Goal: Task Accomplishment & Management: Complete application form

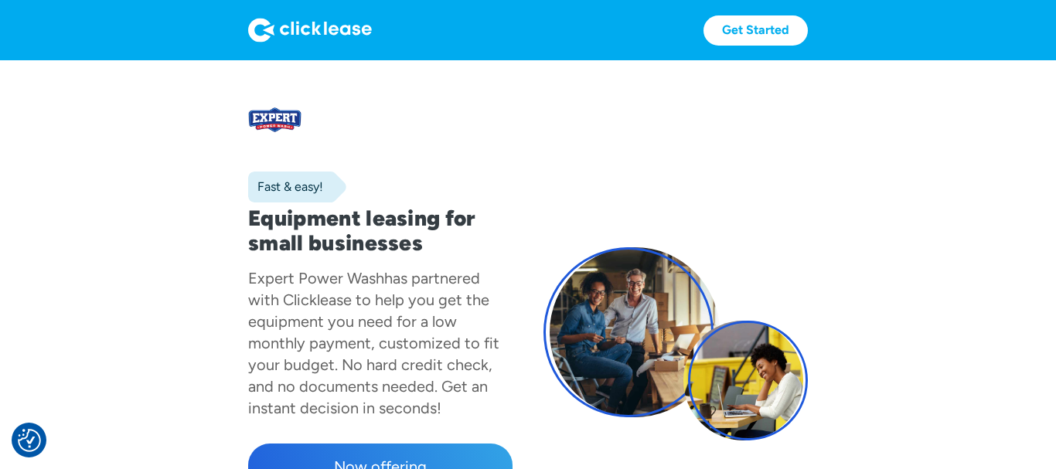
click at [352, 32] on img at bounding box center [310, 30] width 124 height 25
click at [357, 167] on div "Fast & easy! Equipment leasing for small businesses Expert Power Wash has partn…" at bounding box center [380, 344] width 264 height 506
click at [45, 436] on div at bounding box center [29, 440] width 35 height 35
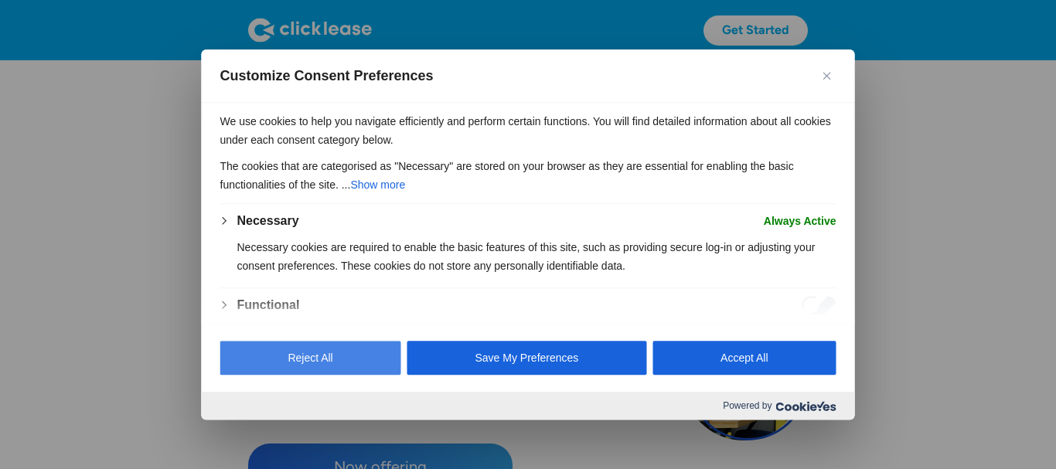
click at [353, 359] on button "Reject All" at bounding box center [310, 358] width 181 height 34
